Goal: Ask a question

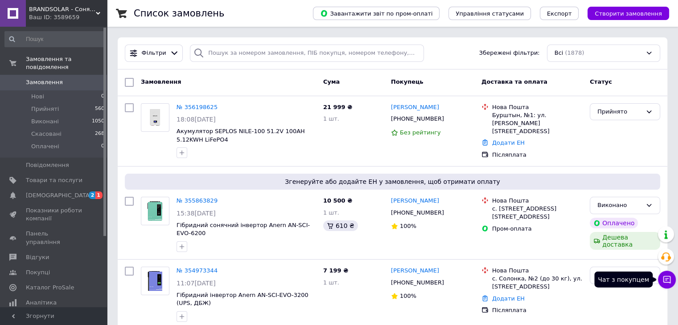
click at [661, 276] on button "Чат з покупцем" at bounding box center [667, 280] width 18 height 18
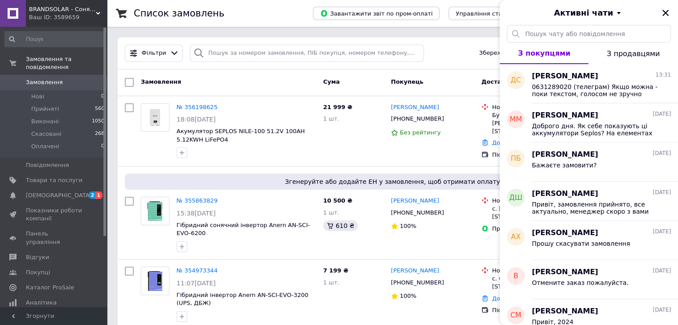
click at [669, 20] on div "Активні чати" at bounding box center [588, 12] width 178 height 25
click at [664, 10] on icon "Закрити" at bounding box center [665, 13] width 8 height 8
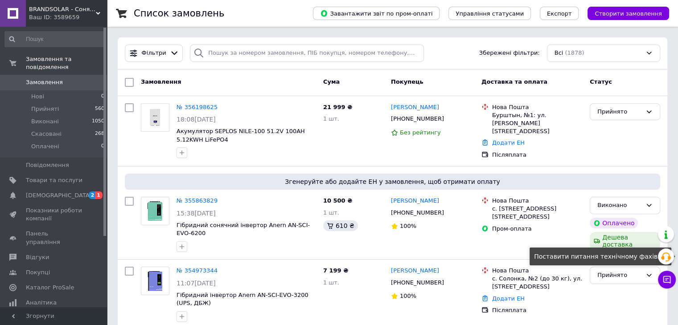
click at [663, 253] on icon at bounding box center [665, 257] width 11 height 11
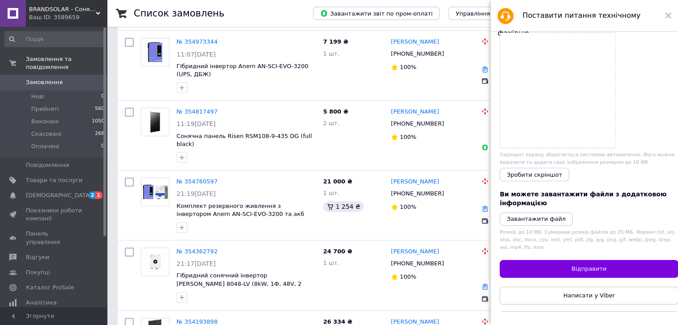
scroll to position [67, 0]
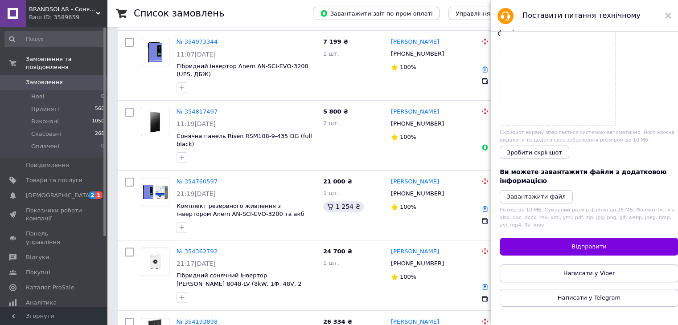
click at [590, 270] on span "Написати у Viber" at bounding box center [589, 273] width 52 height 7
click at [666, 14] on use at bounding box center [668, 15] width 6 height 6
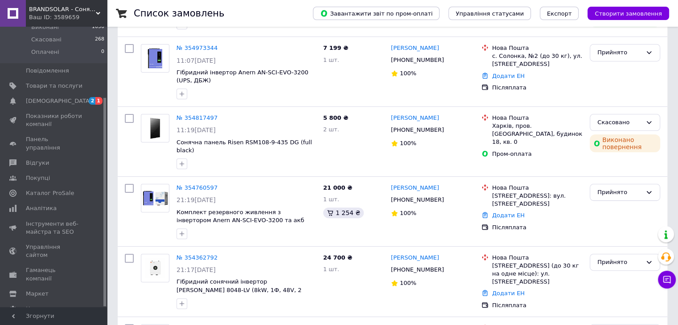
scroll to position [401, 0]
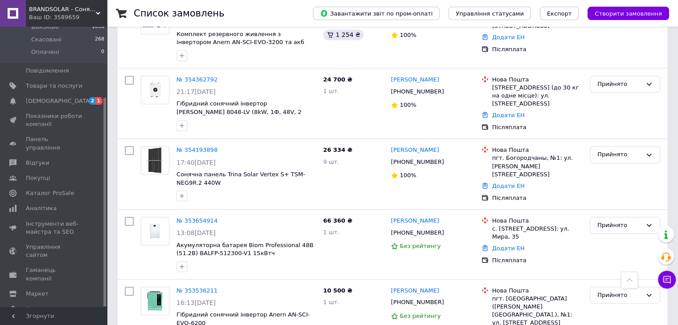
click at [46, 317] on span "Згорнути" at bounding box center [53, 316] width 107 height 18
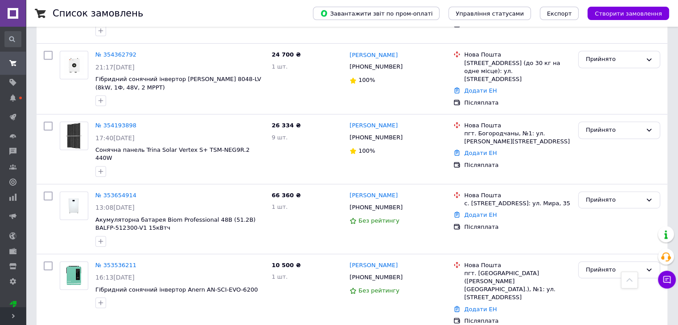
click at [14, 312] on span "Розгорнути" at bounding box center [13, 316] width 26 height 18
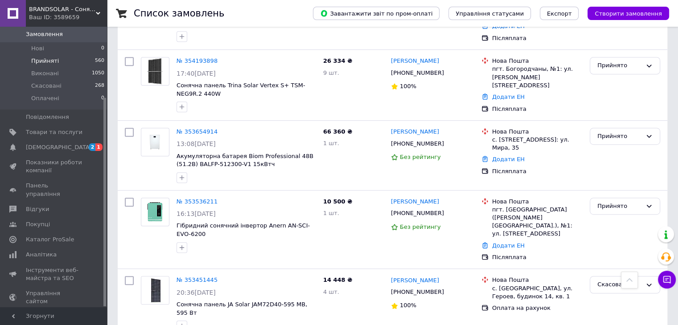
scroll to position [0, 0]
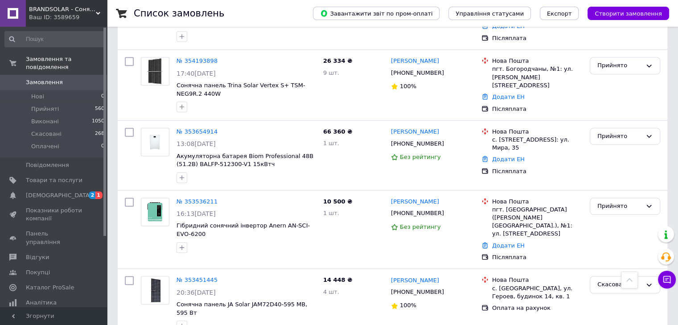
click at [41, 16] on div "Ваш ID: 3589659" at bounding box center [68, 17] width 78 height 8
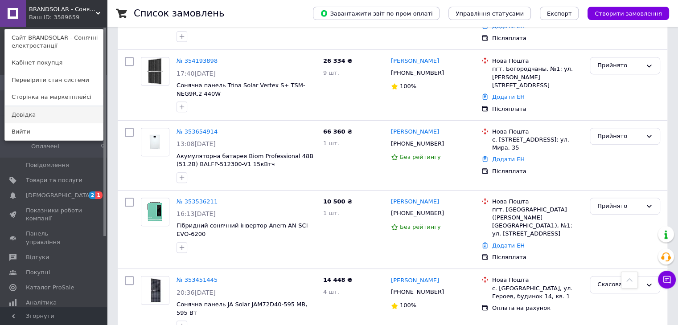
click at [29, 117] on link "Довідка" at bounding box center [54, 114] width 98 height 17
